Goal: Information Seeking & Learning: Learn about a topic

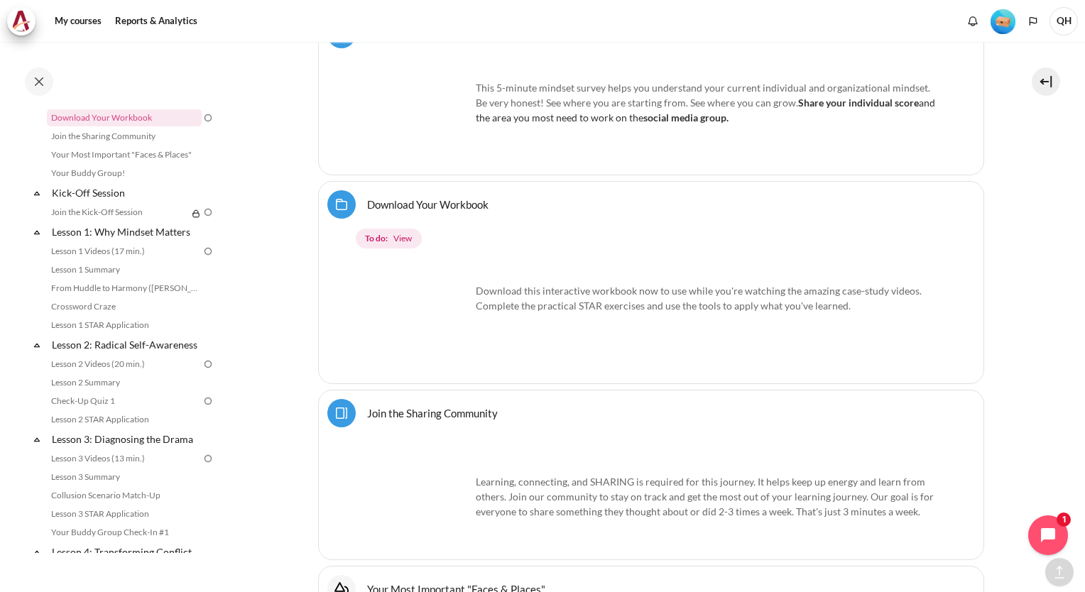
scroll to position [894, 0]
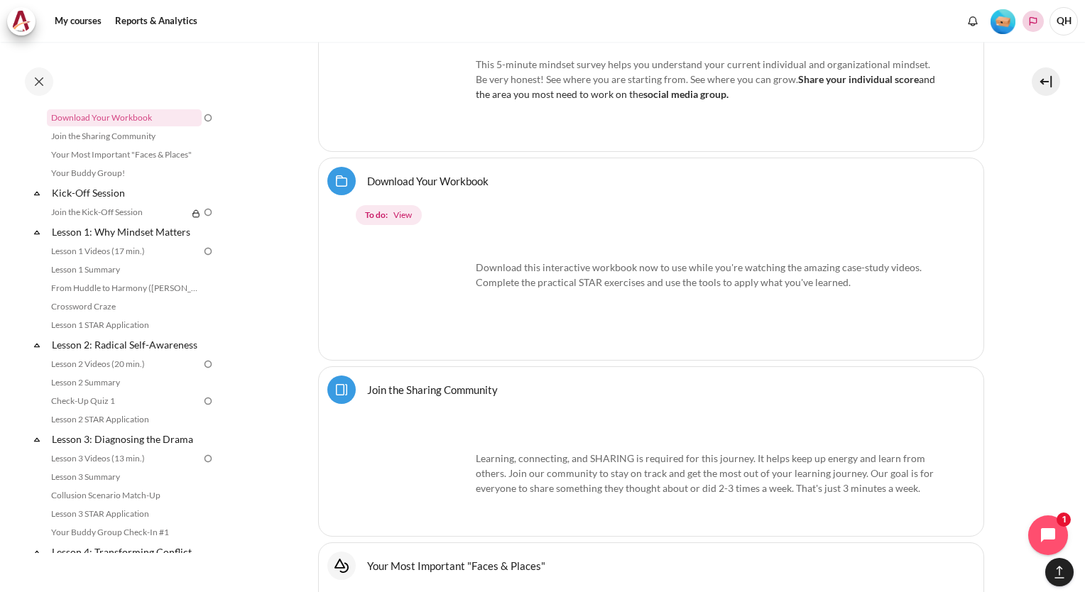
click at [1037, 21] on icon "Languages" at bounding box center [1033, 21] width 11 height 11
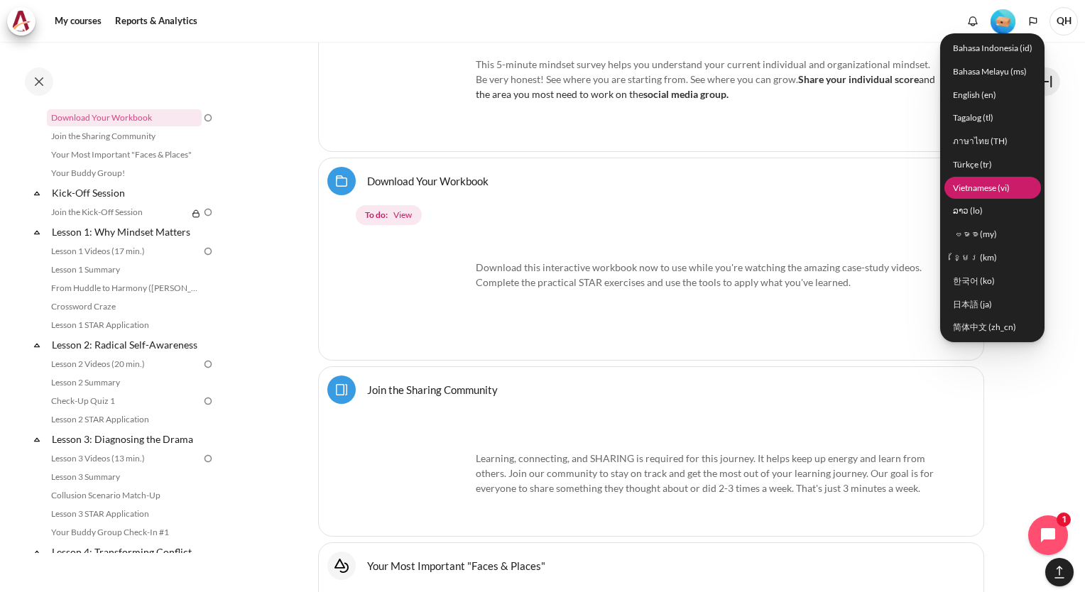
click at [994, 183] on link "Vietnamese ‎(vi)‎" at bounding box center [992, 188] width 97 height 22
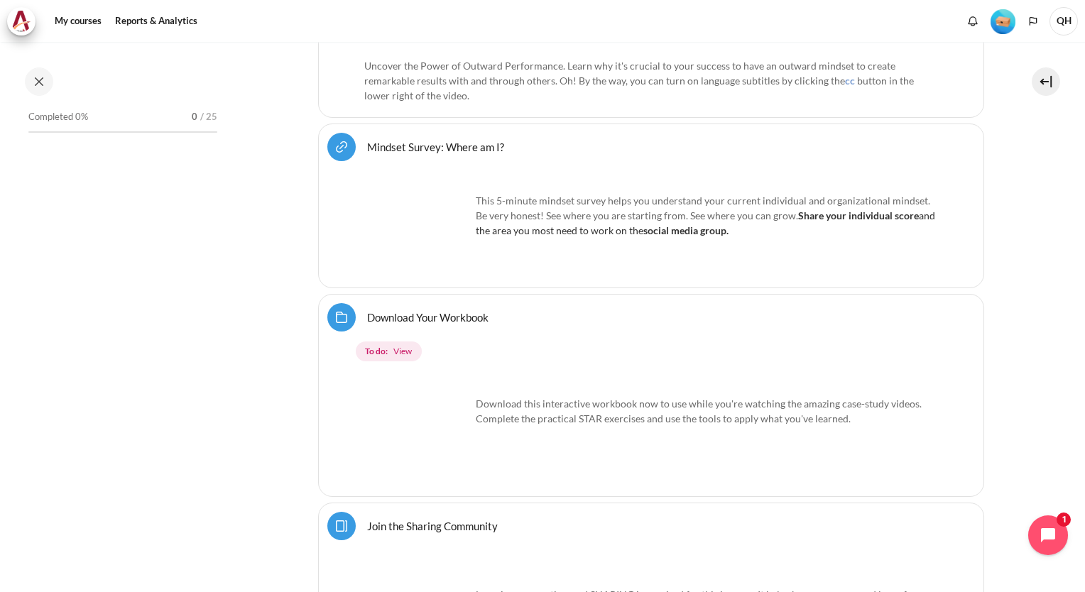
scroll to position [963, 0]
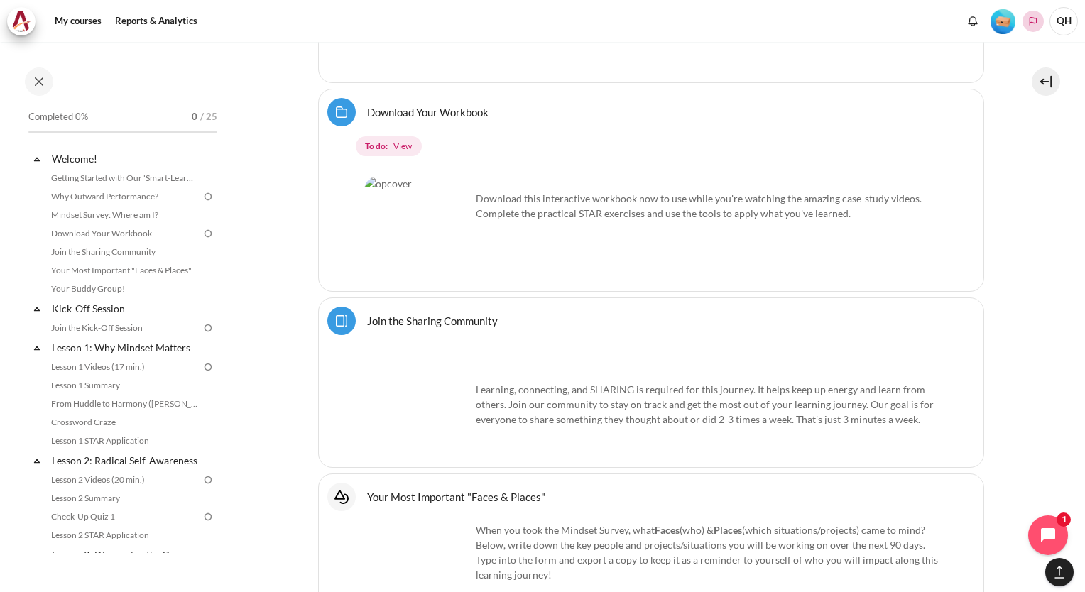
click at [1031, 18] on polyline "Languages" at bounding box center [1033, 21] width 11 height 11
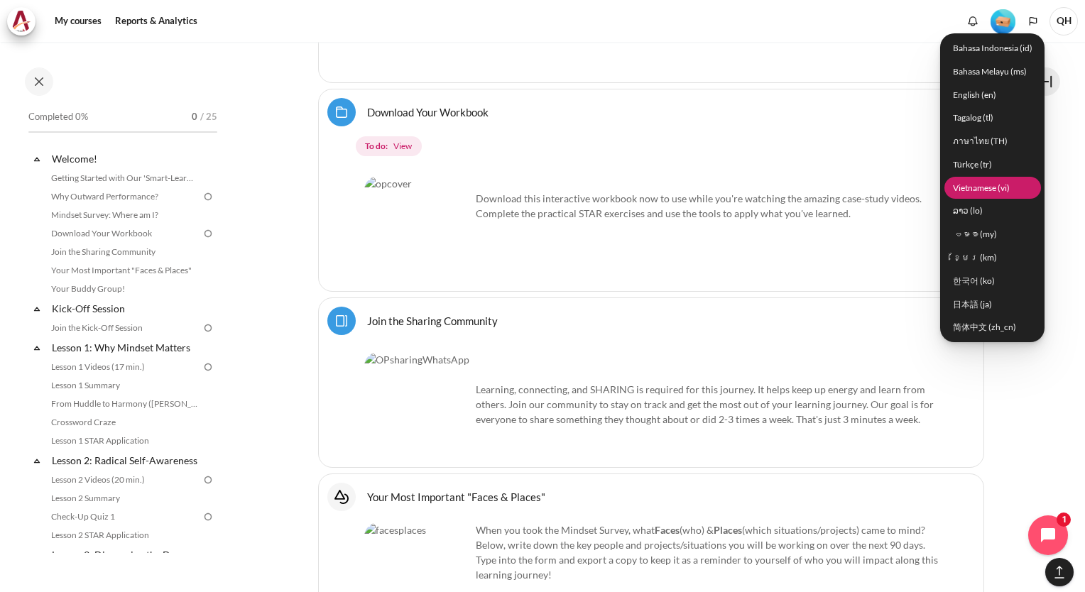
click at [984, 186] on link "Vietnamese ‎(vi)‎" at bounding box center [992, 188] width 97 height 22
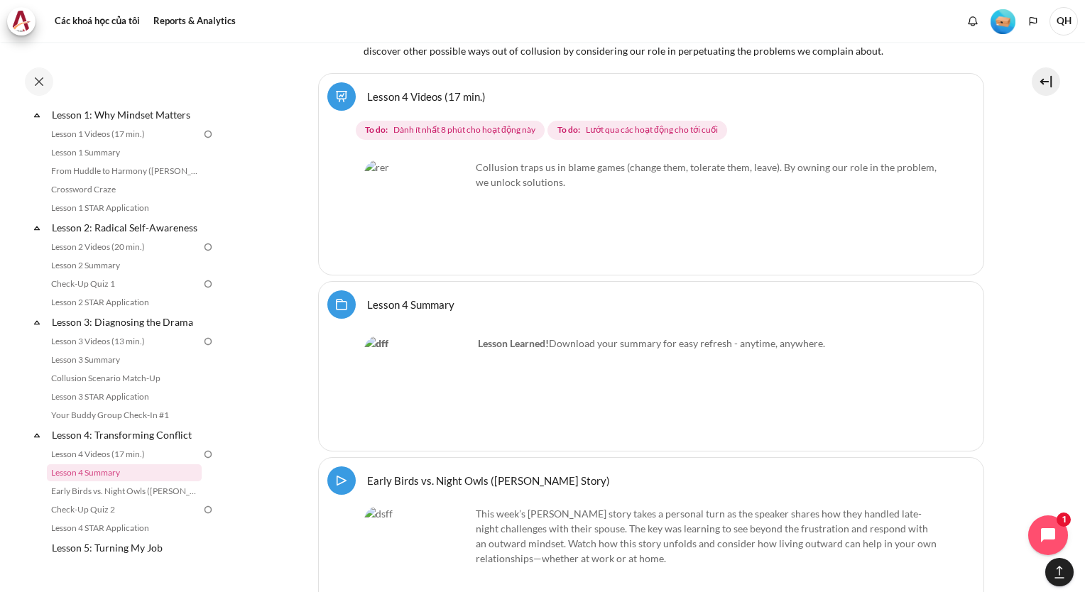
scroll to position [6076, 0]
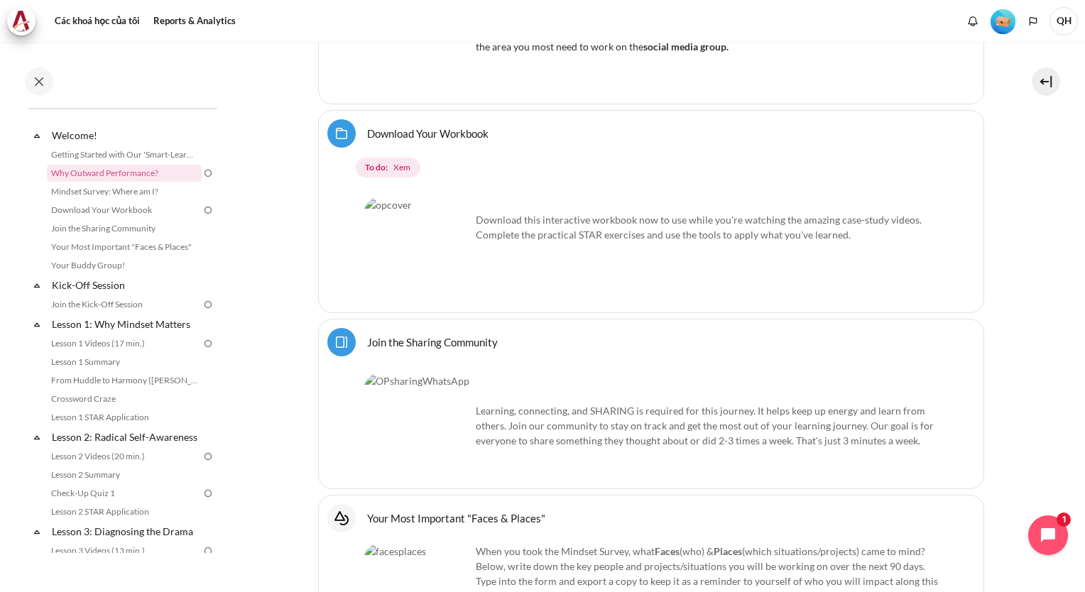
scroll to position [0, 0]
